Goal: Navigation & Orientation: Find specific page/section

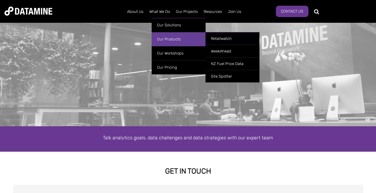
click at [163, 37] on link "Our Products" at bounding box center [179, 39] width 54 height 14
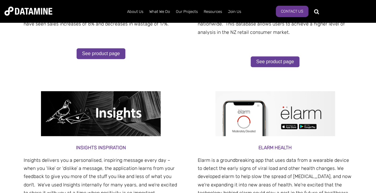
scroll to position [254, 0]
